Goal: Task Accomplishment & Management: Complete application form

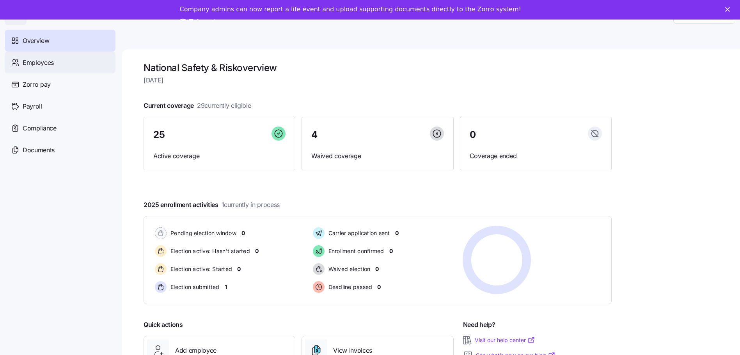
click at [30, 63] on span "Employees" at bounding box center [38, 63] width 31 height 10
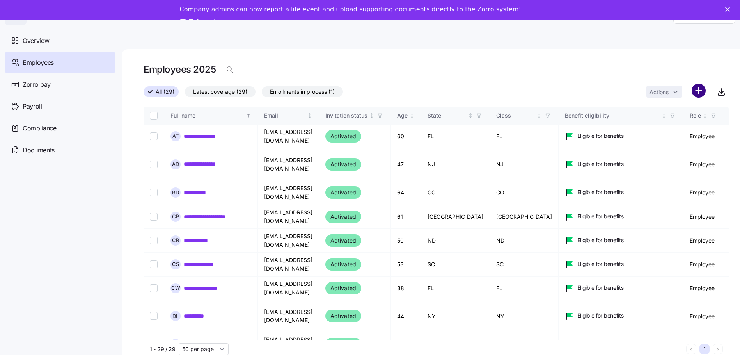
click at [701, 91] on html "**********" at bounding box center [370, 184] width 740 height 369
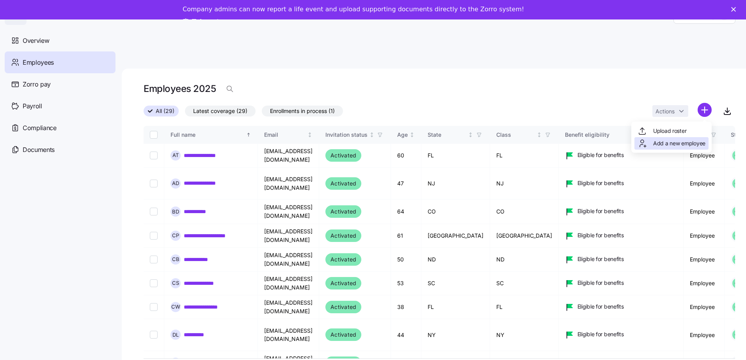
click at [672, 143] on span "Add a new employee" at bounding box center [679, 144] width 52 height 8
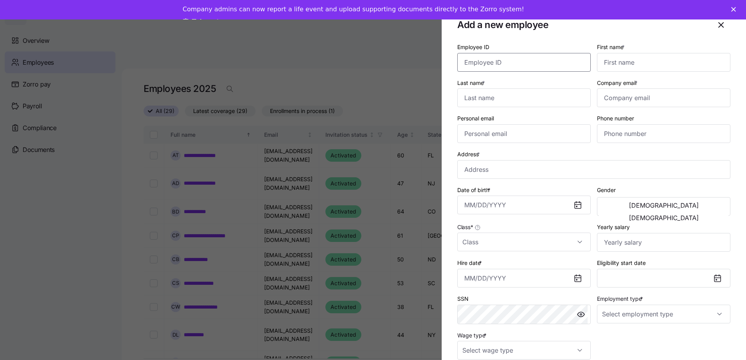
click at [516, 61] on input "Employee ID" at bounding box center [523, 62] width 133 height 19
type input "46"
type input "[PERSON_NAME]"
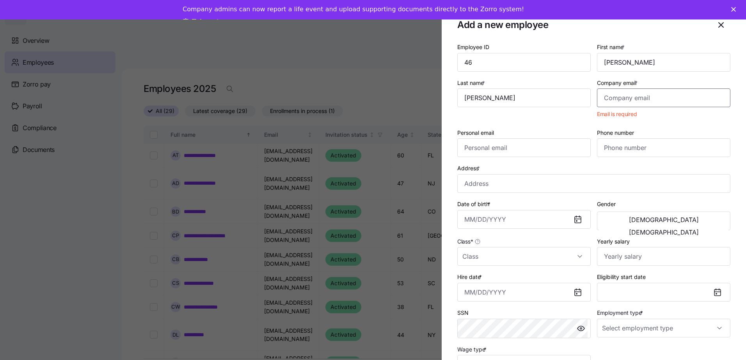
click at [623, 96] on input "Company email *" at bounding box center [663, 98] width 133 height 19
click at [484, 143] on input "Personal email" at bounding box center [523, 147] width 133 height 19
click at [606, 96] on input "Company email *" at bounding box center [663, 98] width 133 height 19
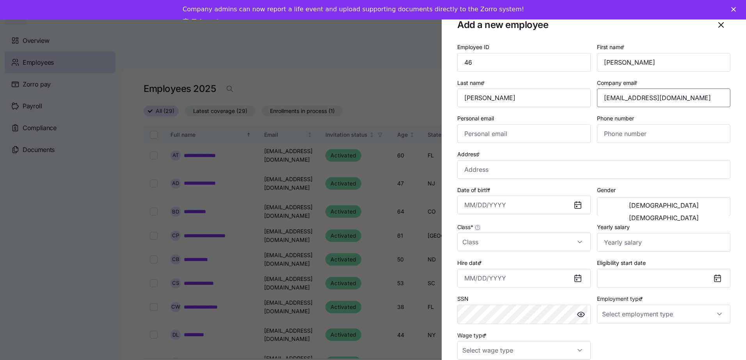
type input "[EMAIL_ADDRESS][DOMAIN_NAME]"
click at [494, 133] on input "Personal email" at bounding box center [523, 133] width 133 height 19
paste input "[EMAIL_ADDRESS][DOMAIN_NAME]"
type input "[EMAIL_ADDRESS][DOMAIN_NAME]"
click at [463, 167] on input "Address *" at bounding box center [593, 169] width 273 height 19
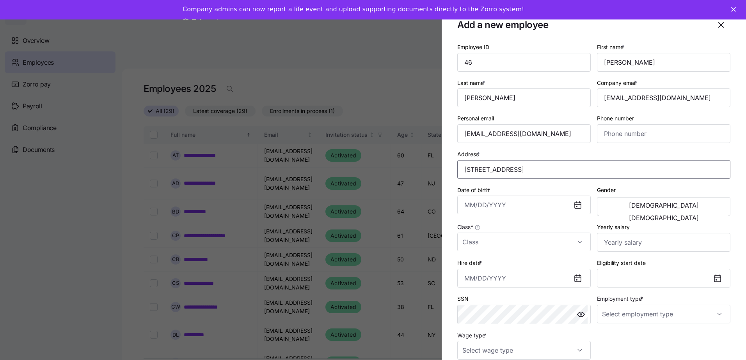
click at [590, 170] on input "[STREET_ADDRESS]" at bounding box center [593, 169] width 273 height 19
drag, startPoint x: 592, startPoint y: 169, endPoint x: 509, endPoint y: 171, distance: 83.5
click at [509, 171] on input "[STREET_ADDRESS]" at bounding box center [593, 169] width 273 height 19
type input "[STREET_ADDRESS]"
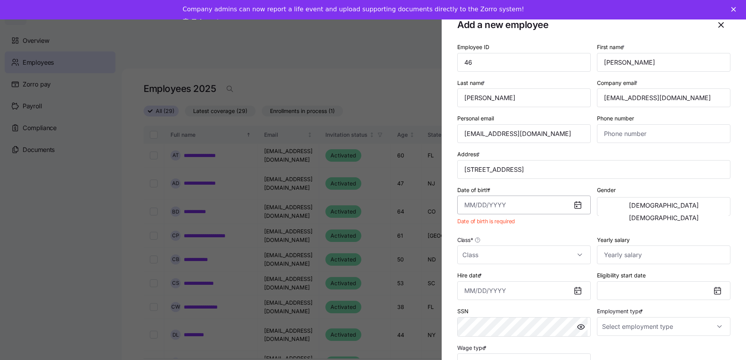
click at [471, 203] on input "Date of birth *" at bounding box center [523, 205] width 133 height 19
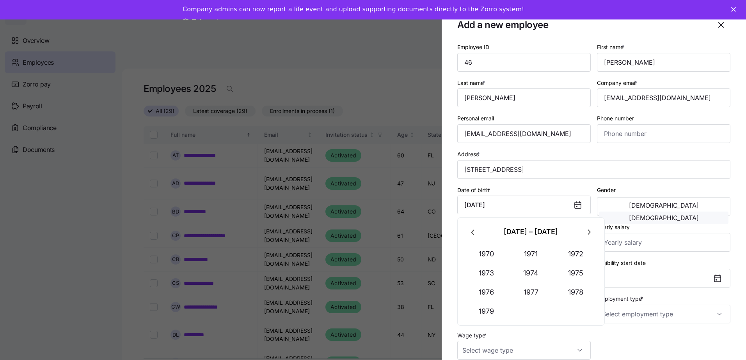
type input "[DATE]"
click at [696, 215] on span "[DEMOGRAPHIC_DATA]" at bounding box center [664, 218] width 70 height 6
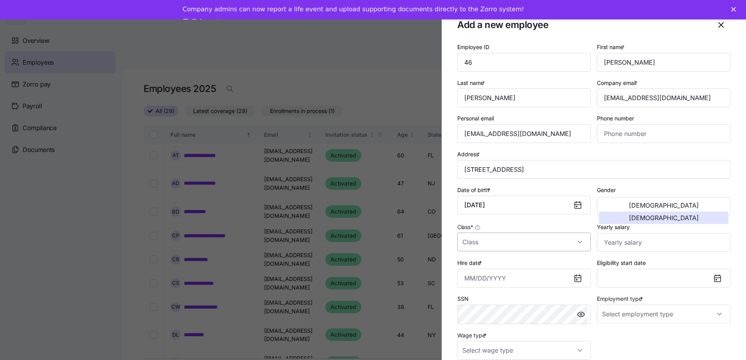
click at [550, 239] on input "Class *" at bounding box center [523, 242] width 133 height 19
click at [486, 298] on div "PA" at bounding box center [522, 303] width 124 height 16
type input "PA"
click at [662, 238] on input "Yearly salary" at bounding box center [663, 242] width 133 height 19
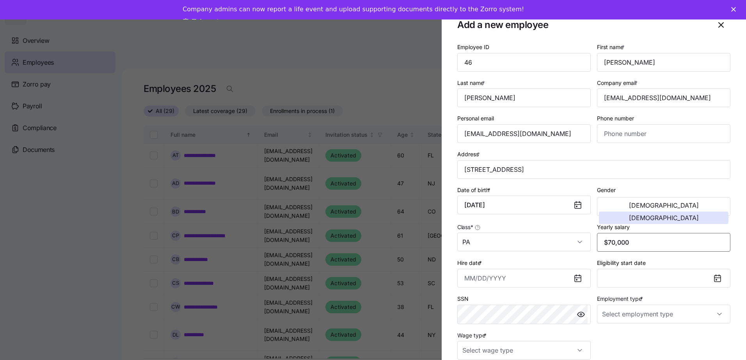
type input "$70,000"
click at [577, 276] on icon at bounding box center [577, 279] width 6 height 6
click at [578, 280] on icon at bounding box center [577, 279] width 6 height 6
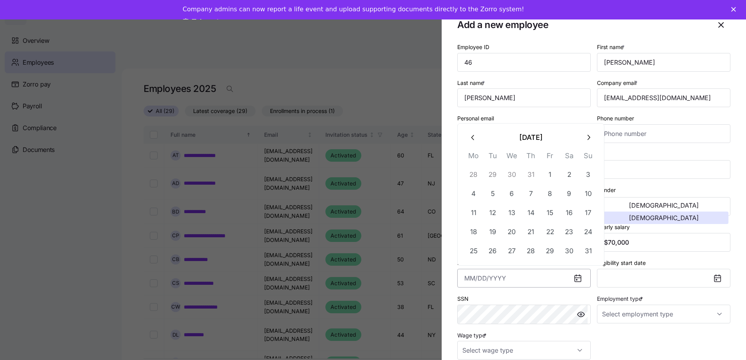
click at [548, 280] on input "Hire date *" at bounding box center [523, 278] width 133 height 19
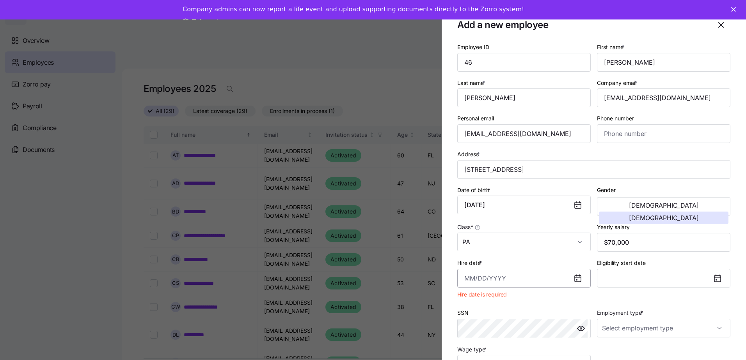
click at [558, 279] on input "Hire date *" at bounding box center [523, 278] width 133 height 19
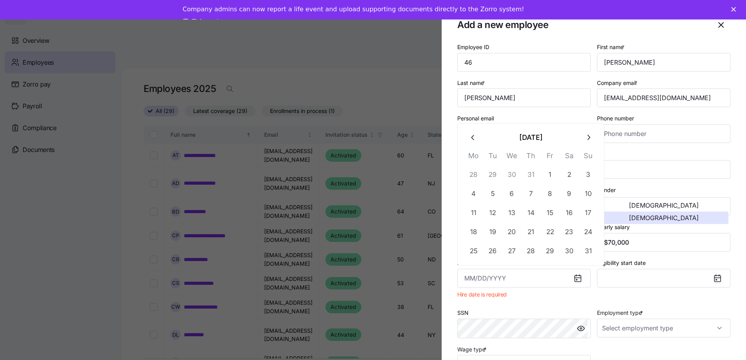
click at [496, 174] on button "29" at bounding box center [492, 174] width 19 height 19
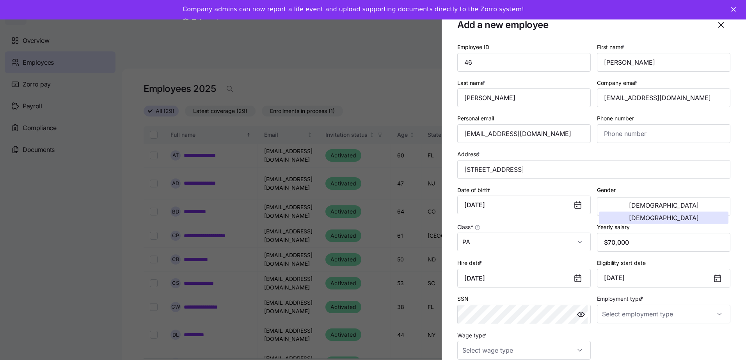
drag, startPoint x: 518, startPoint y: 280, endPoint x: 453, endPoint y: 276, distance: 65.3
click at [453, 276] on section "Add a new employee Employee ID 46 First name * [PERSON_NAME] Last name * [PERSO…" at bounding box center [593, 180] width 304 height 360
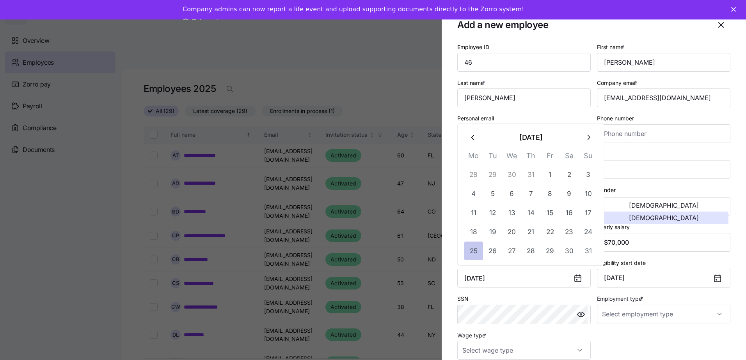
click at [477, 252] on button "25" at bounding box center [473, 251] width 19 height 19
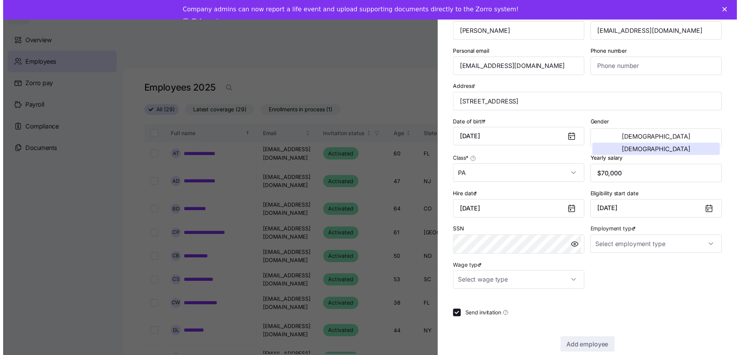
scroll to position [78, 0]
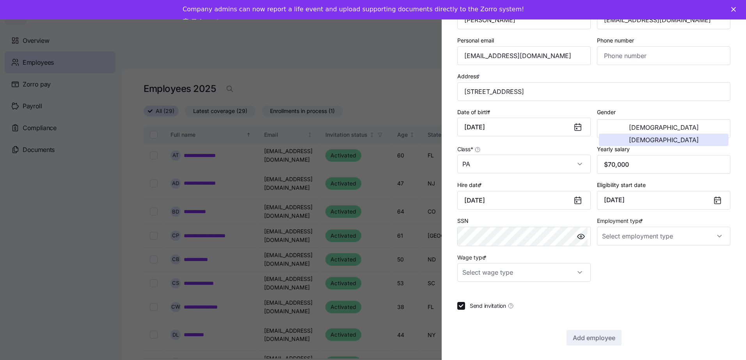
type input "[DATE]"
click at [622, 232] on input "Employment type *" at bounding box center [663, 236] width 133 height 19
click at [620, 262] on span "Full Time" at bounding box center [614, 260] width 23 height 9
type input "Full Time"
click at [547, 270] on input "Wage type *" at bounding box center [523, 272] width 133 height 19
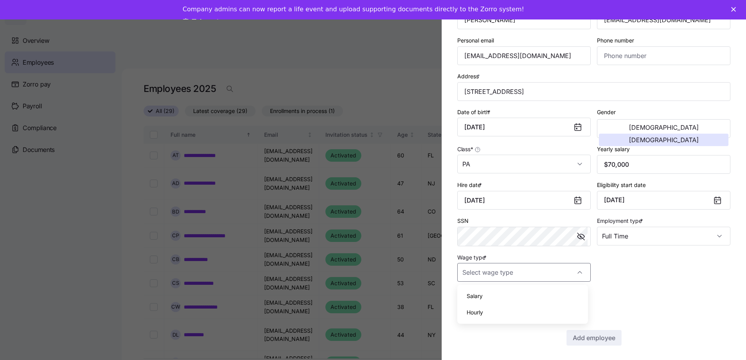
click at [483, 292] on div "Salary" at bounding box center [522, 296] width 124 height 16
type input "Salary"
click at [595, 337] on span "Add employee" at bounding box center [594, 337] width 43 height 9
